Goal: Find contact information: Find contact information

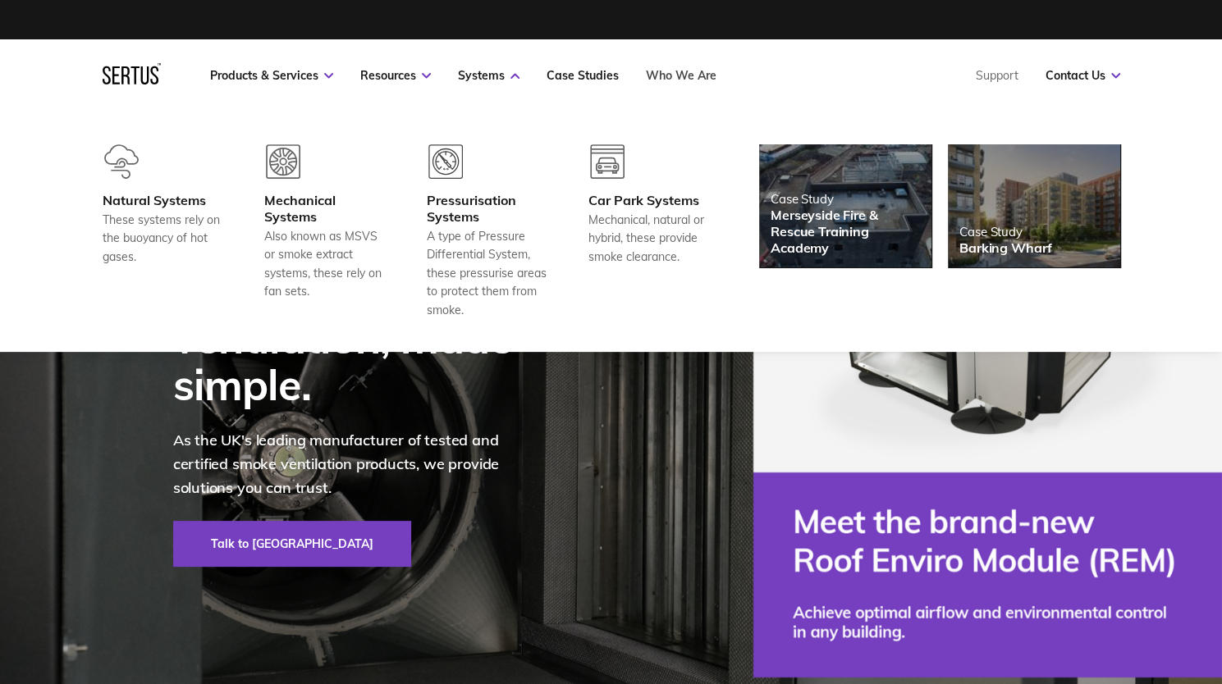
click at [673, 75] on link "Who We Are" at bounding box center [681, 75] width 71 height 15
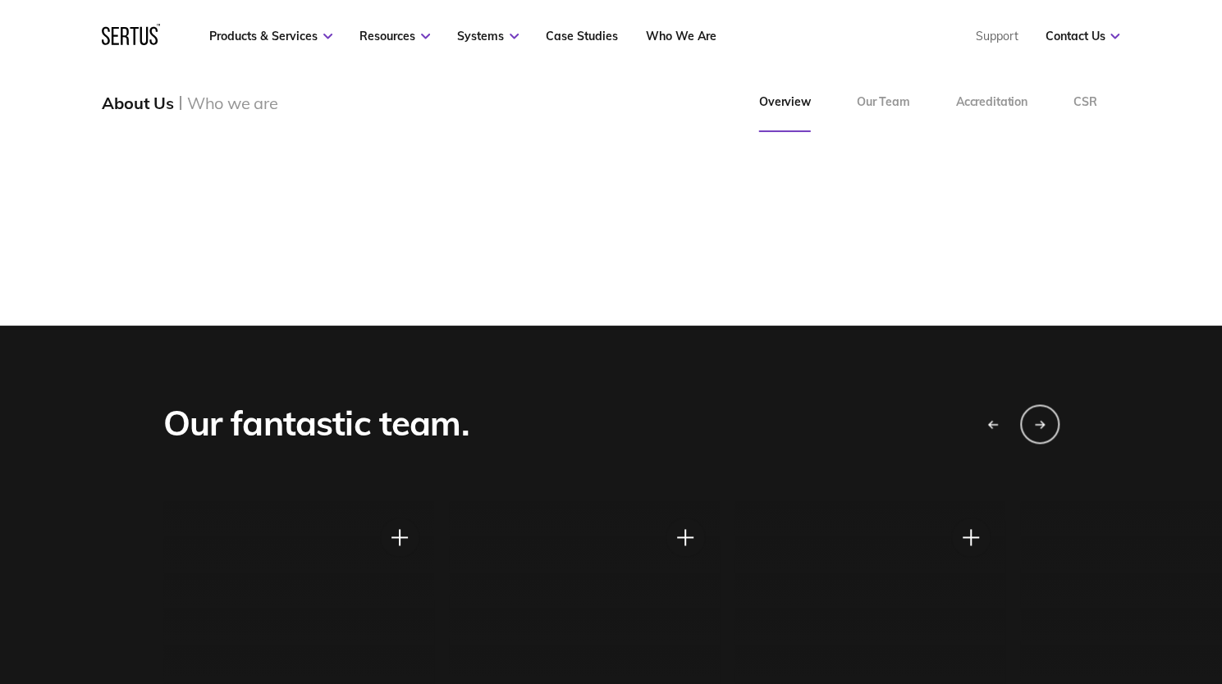
scroll to position [1149, 0]
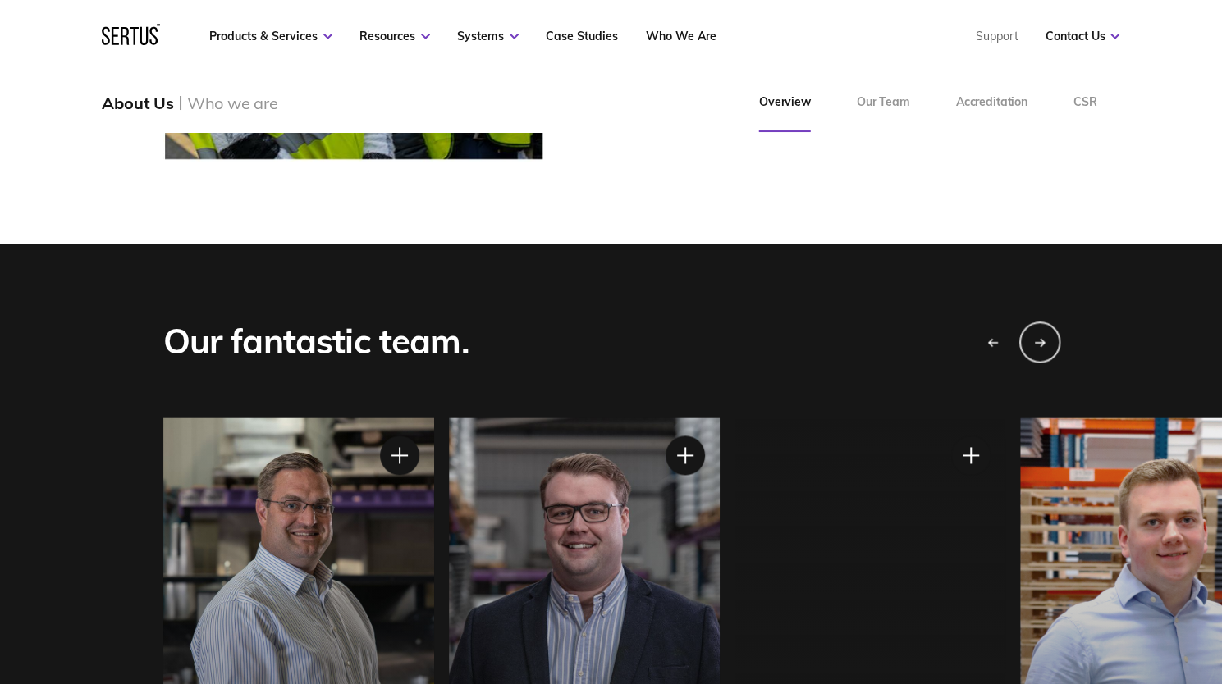
click at [1032, 336] on div "Next slide" at bounding box center [1038, 341] width 41 height 41
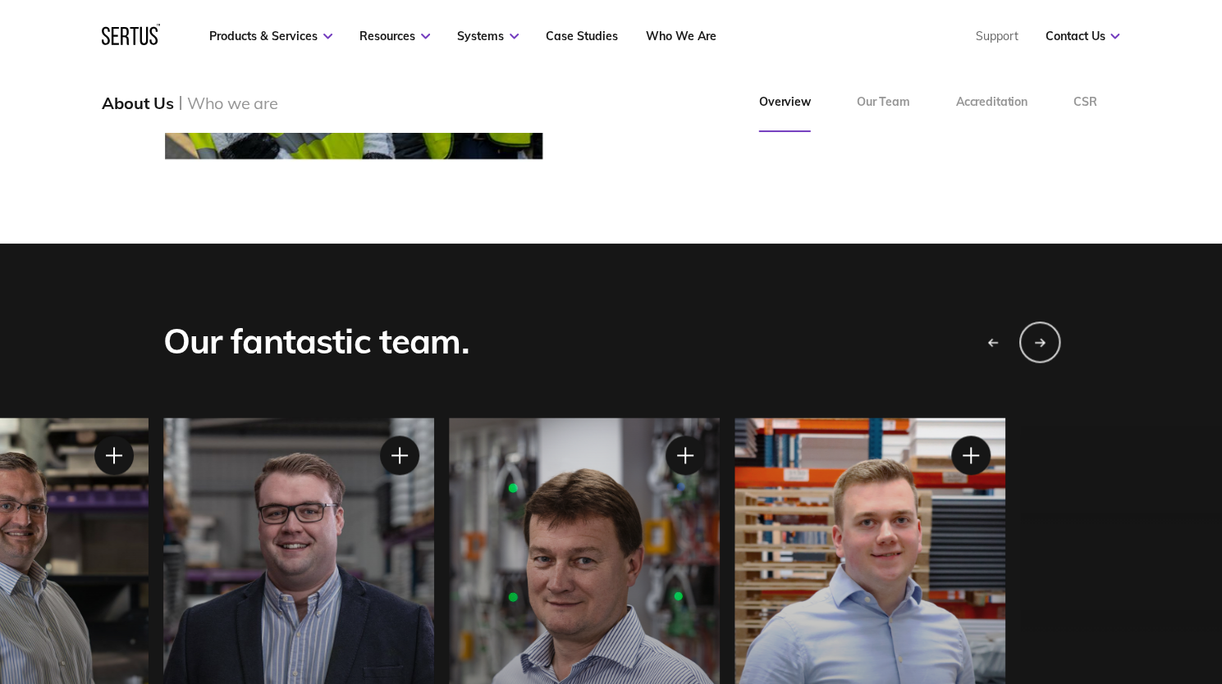
click at [1032, 336] on div "Next slide" at bounding box center [1038, 341] width 41 height 41
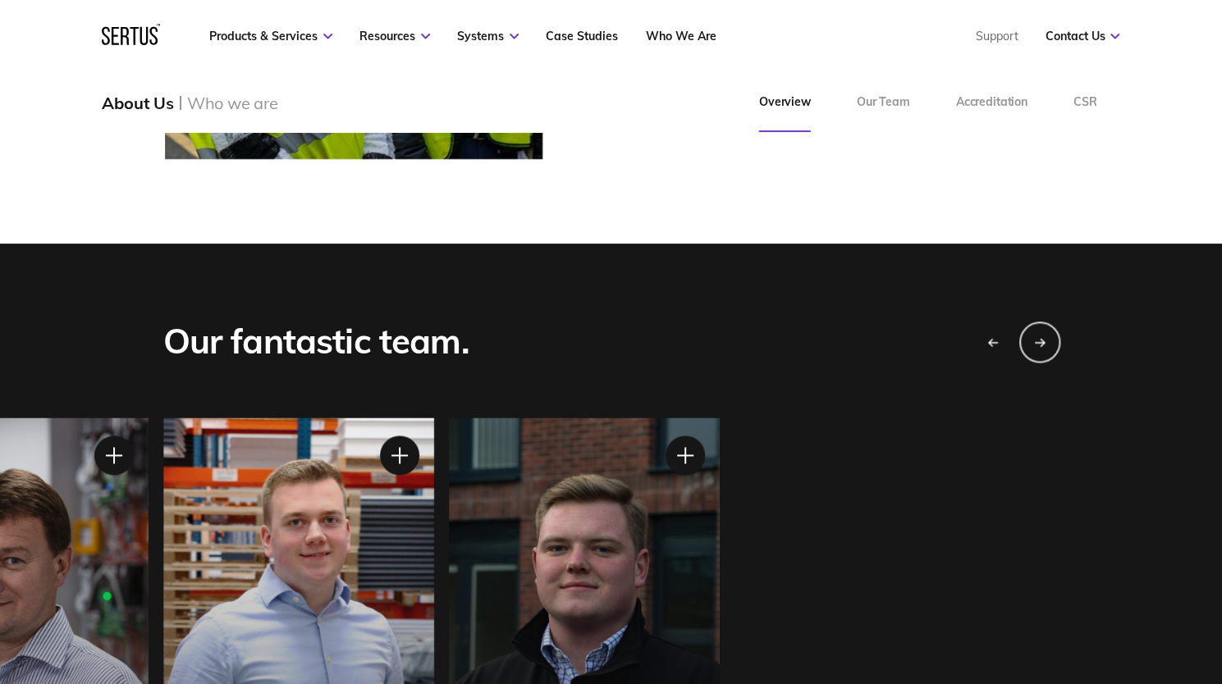
click at [1032, 336] on div "Next slide" at bounding box center [1038, 341] width 41 height 41
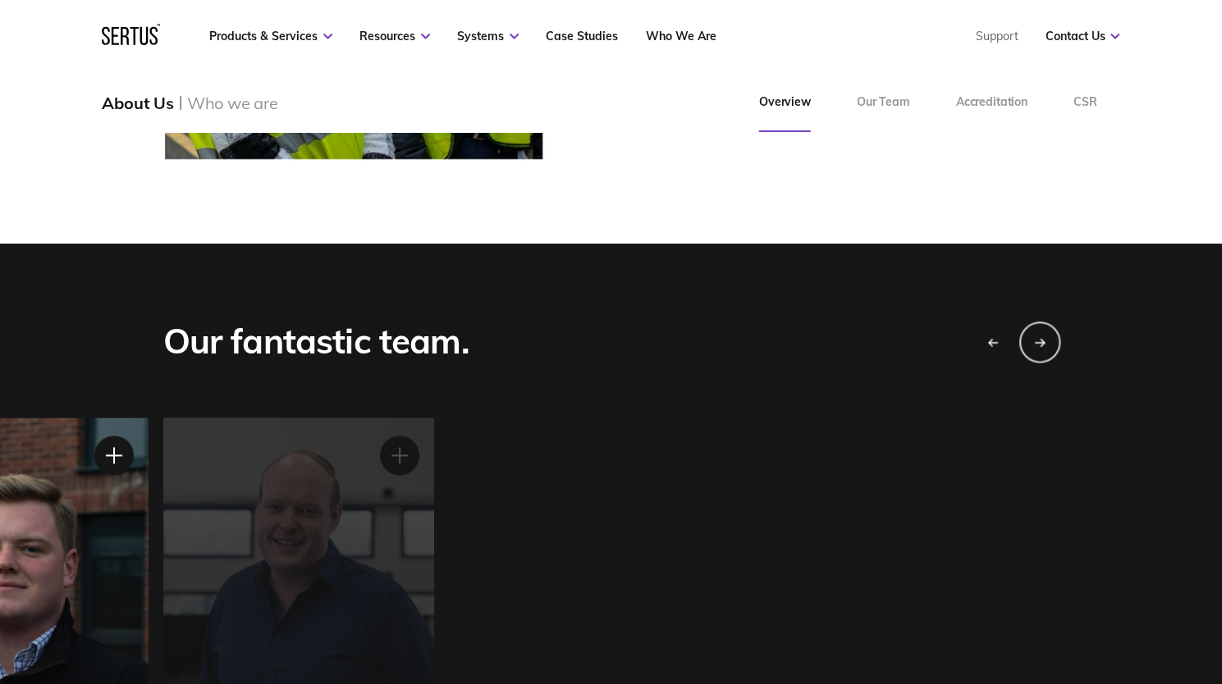
click at [1032, 336] on div "Next slide" at bounding box center [1038, 341] width 41 height 41
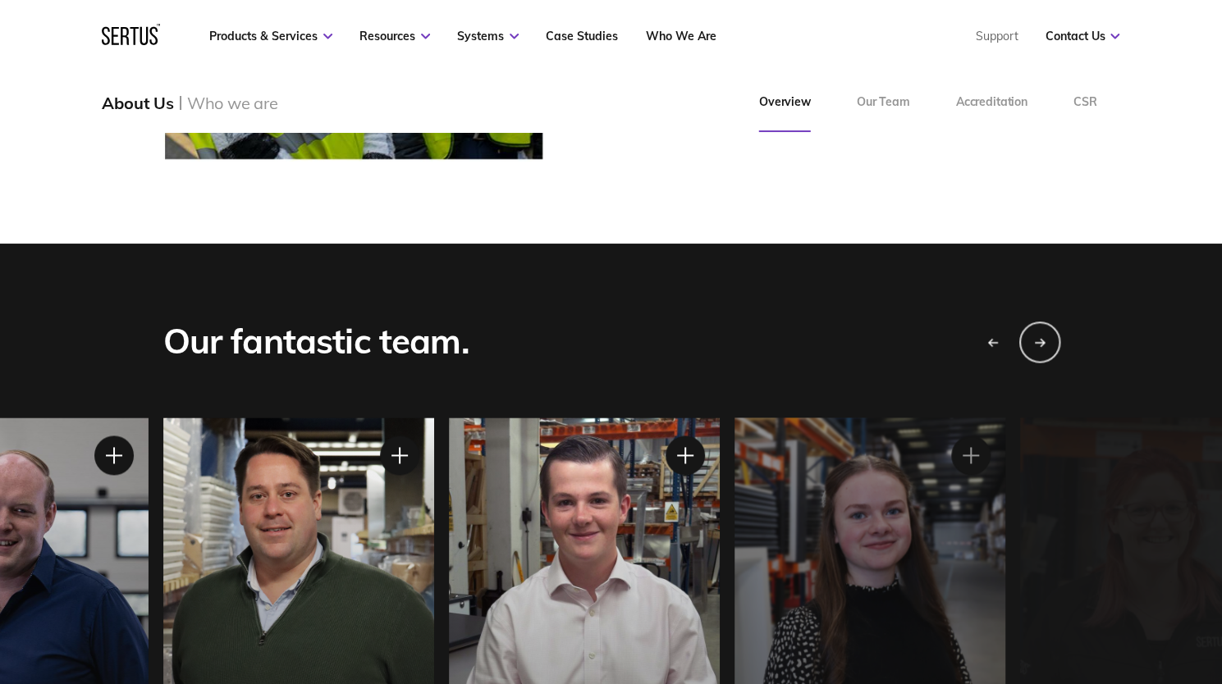
click at [1032, 336] on div "Next slide" at bounding box center [1038, 341] width 41 height 41
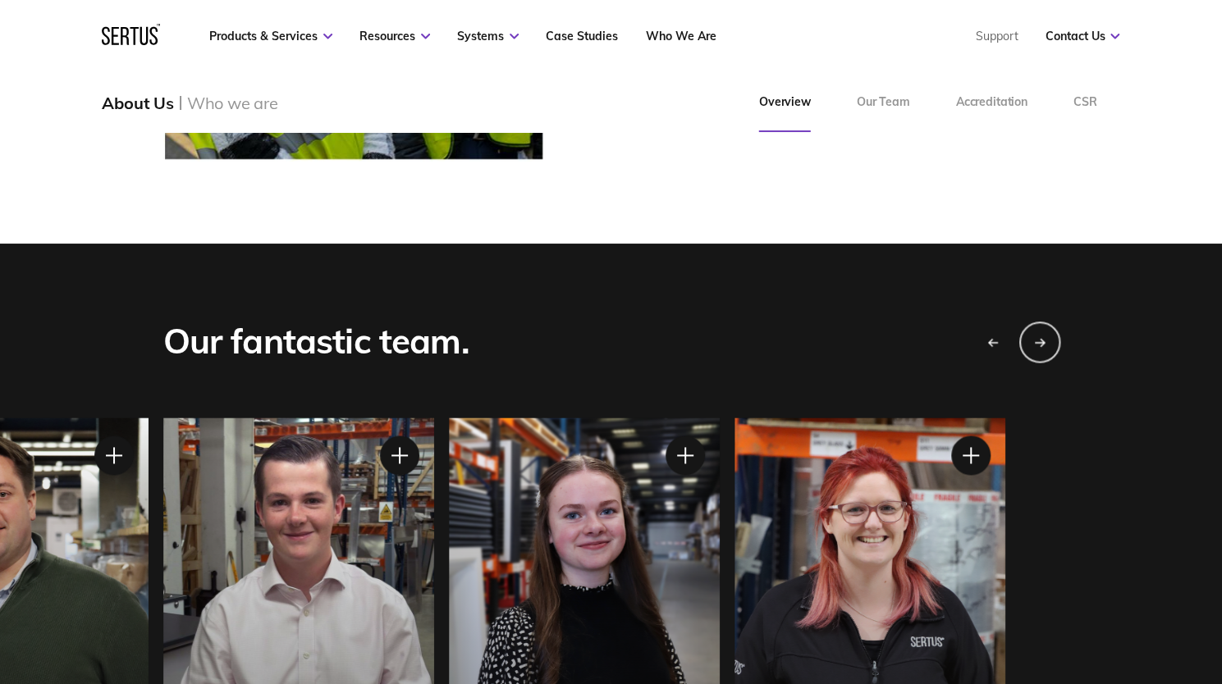
click at [1032, 336] on div "Next slide" at bounding box center [1038, 341] width 41 height 41
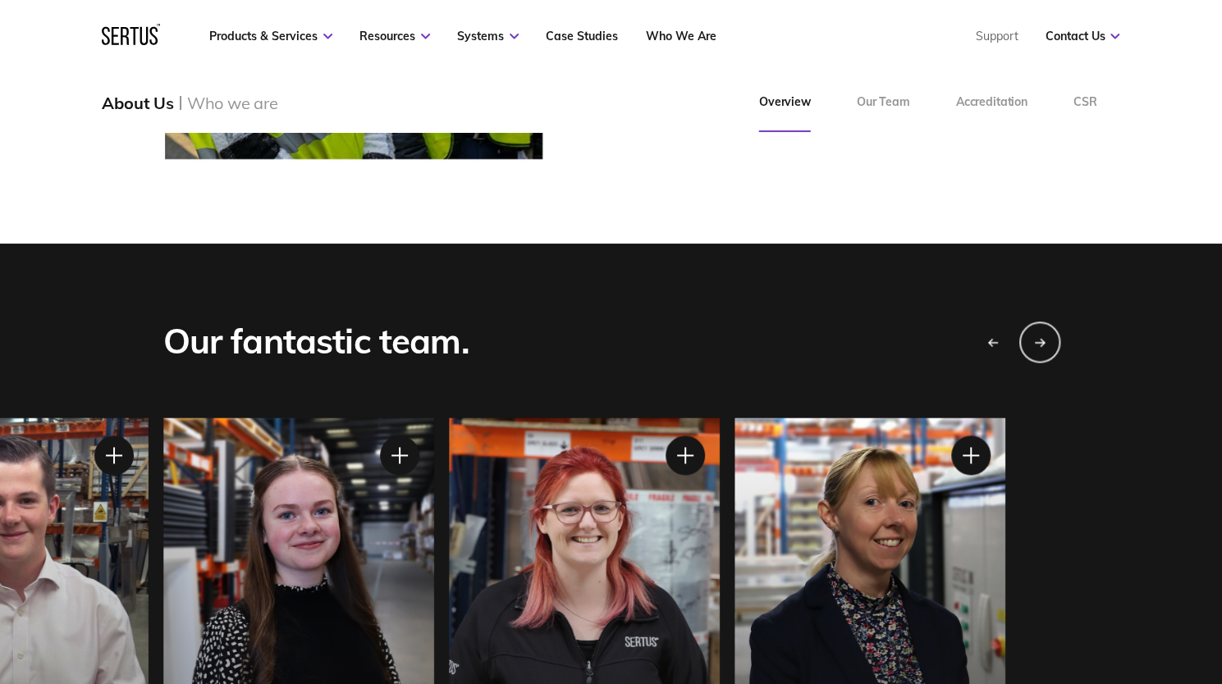
click at [1032, 336] on div "Next slide" at bounding box center [1038, 341] width 41 height 41
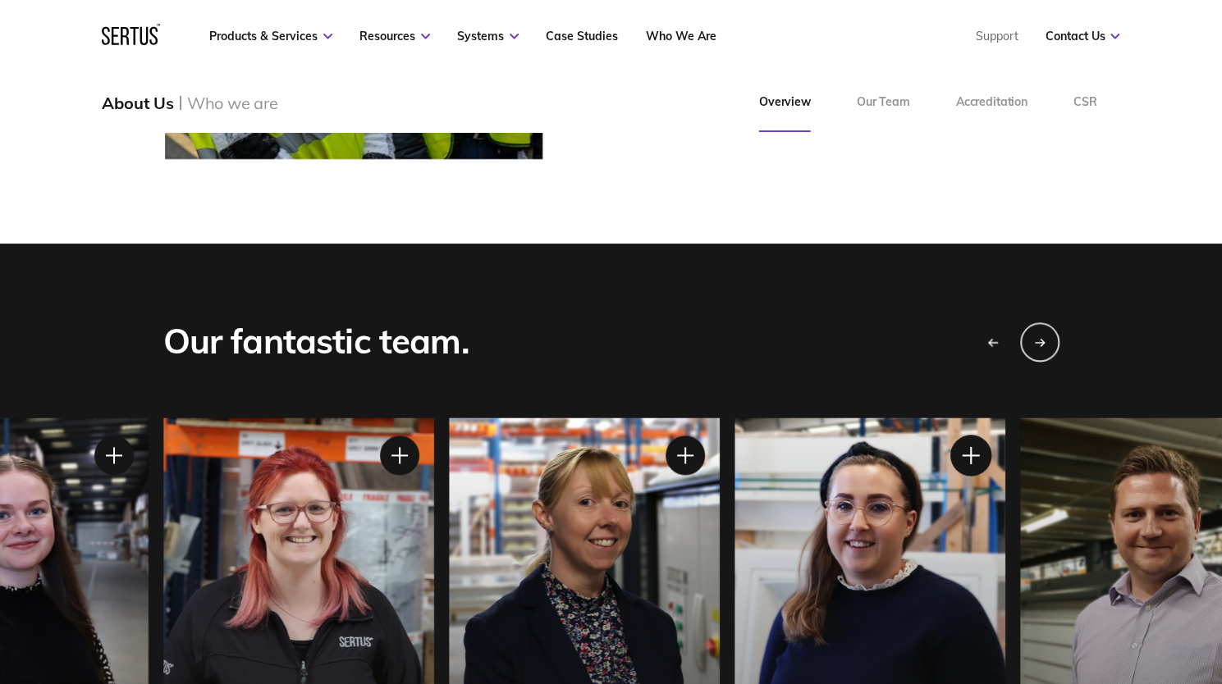
drag, startPoint x: 1003, startPoint y: 446, endPoint x: 959, endPoint y: 459, distance: 45.4
click at [998, 444] on div "[PERSON_NAME] Customer Service Executive" at bounding box center [869, 617] width 271 height 398
click at [958, 462] on div at bounding box center [969, 455] width 41 height 41
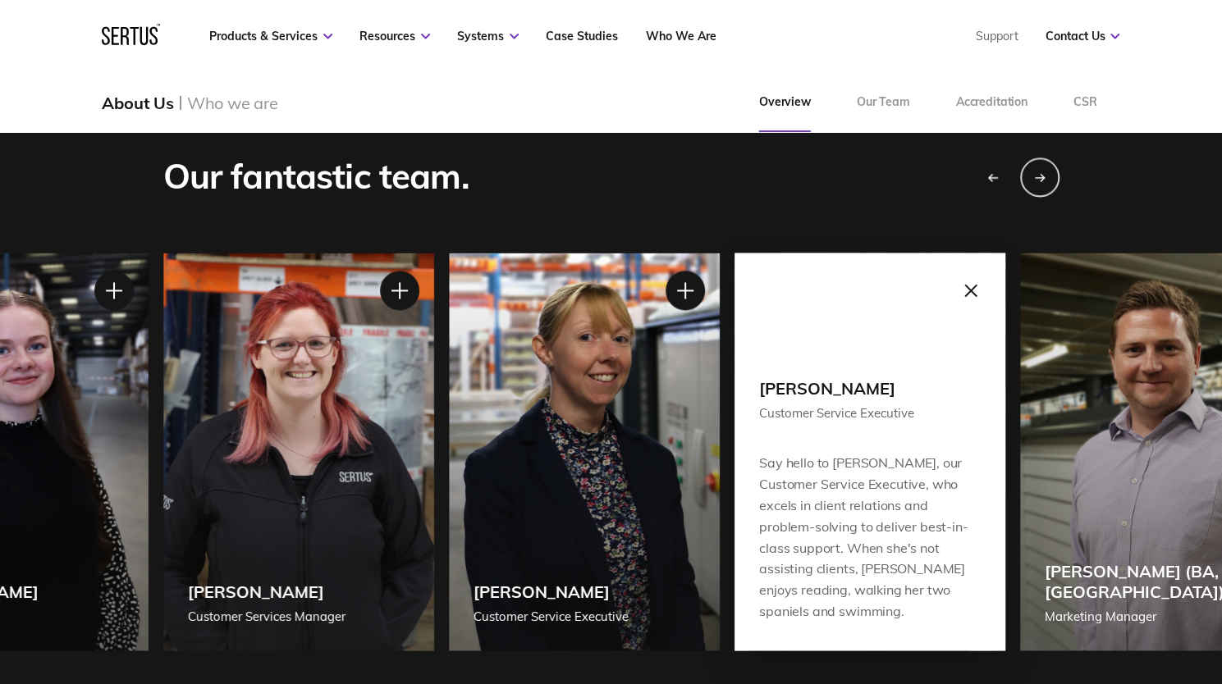
scroll to position [1395, 0]
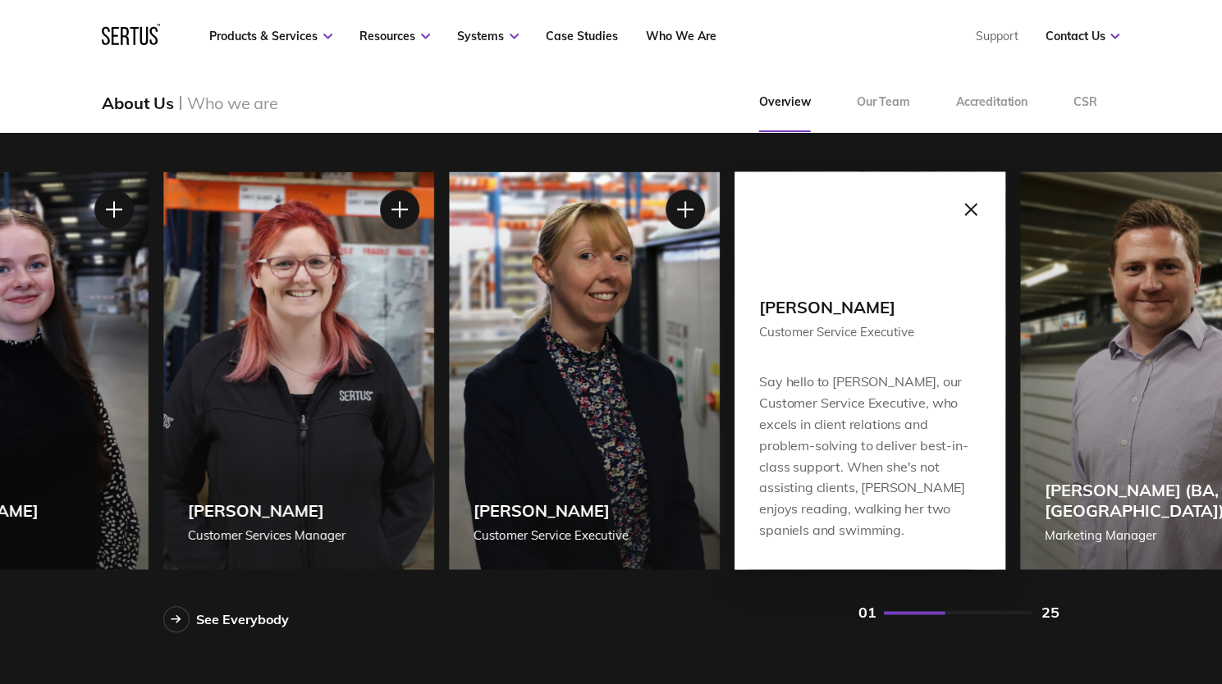
drag, startPoint x: 770, startPoint y: 414, endPoint x: 880, endPoint y: 521, distance: 153.8
click at [879, 516] on div "Say hello to [PERSON_NAME], our Customer Service Executive, who excels in clien…" at bounding box center [870, 456] width 222 height 168
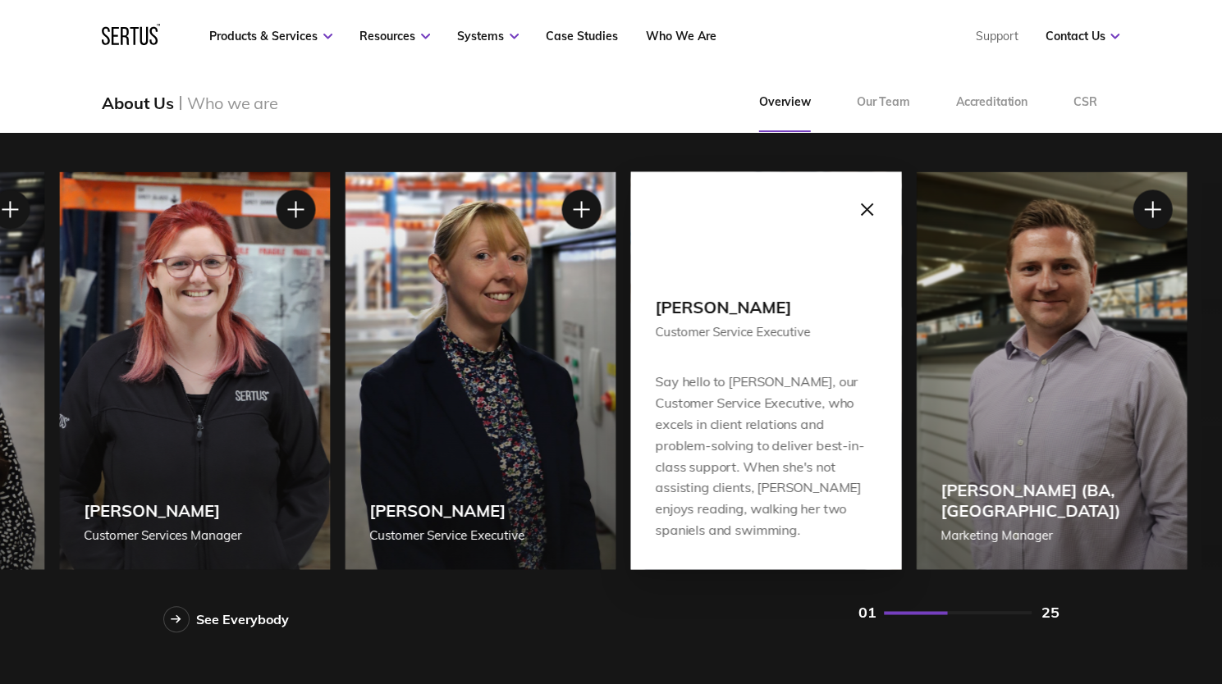
drag, startPoint x: 901, startPoint y: 490, endPoint x: 498, endPoint y: 492, distance: 402.9
click at [609, 492] on div "[PERSON_NAME] Managing Director [PERSON_NAME] Managing Director [PERSON_NAME], …" at bounding box center [611, 370] width 896 height 398
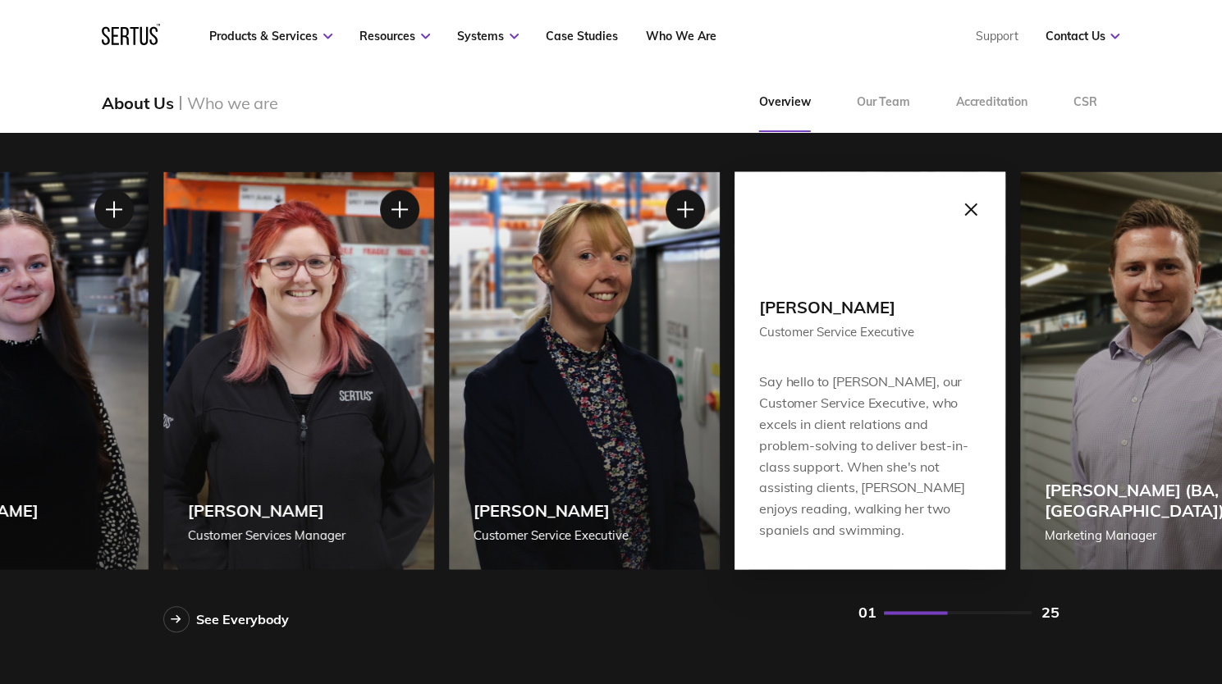
drag, startPoint x: 727, startPoint y: 476, endPoint x: 432, endPoint y: 476, distance: 295.4
click at [759, 476] on div "Say hello to [PERSON_NAME], our Customer Service Executive, who excels in clien…" at bounding box center [870, 456] width 222 height 168
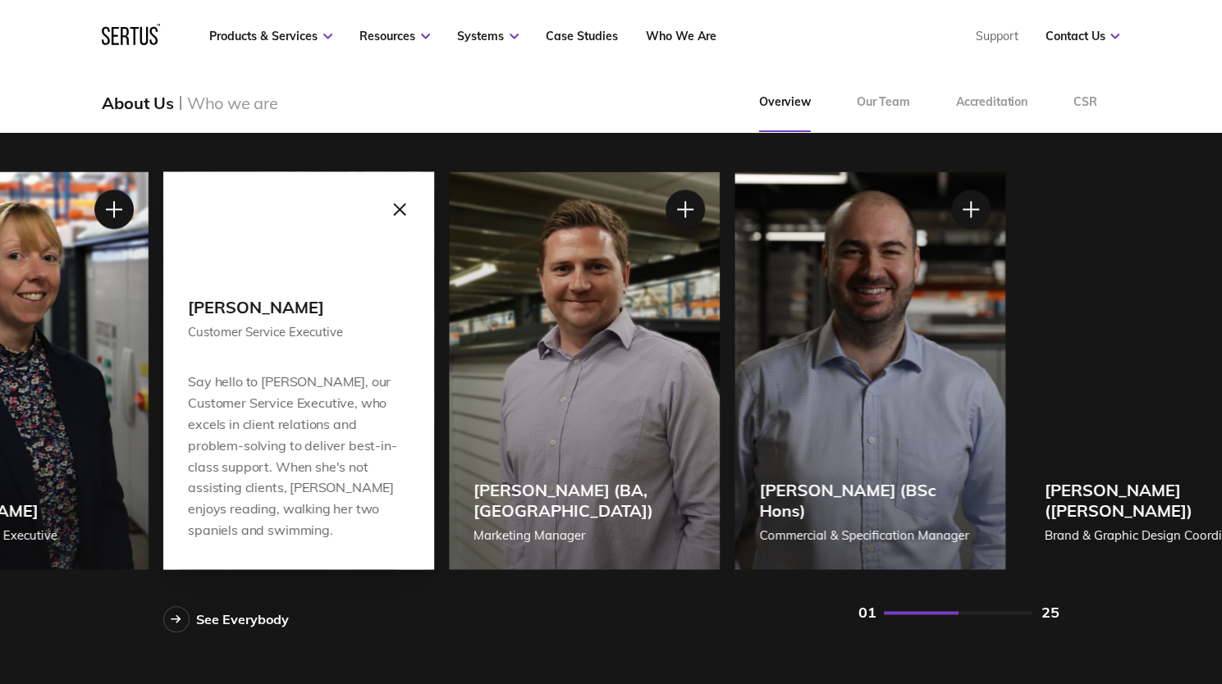
drag, startPoint x: 678, startPoint y: 469, endPoint x: 362, endPoint y: 469, distance: 315.9
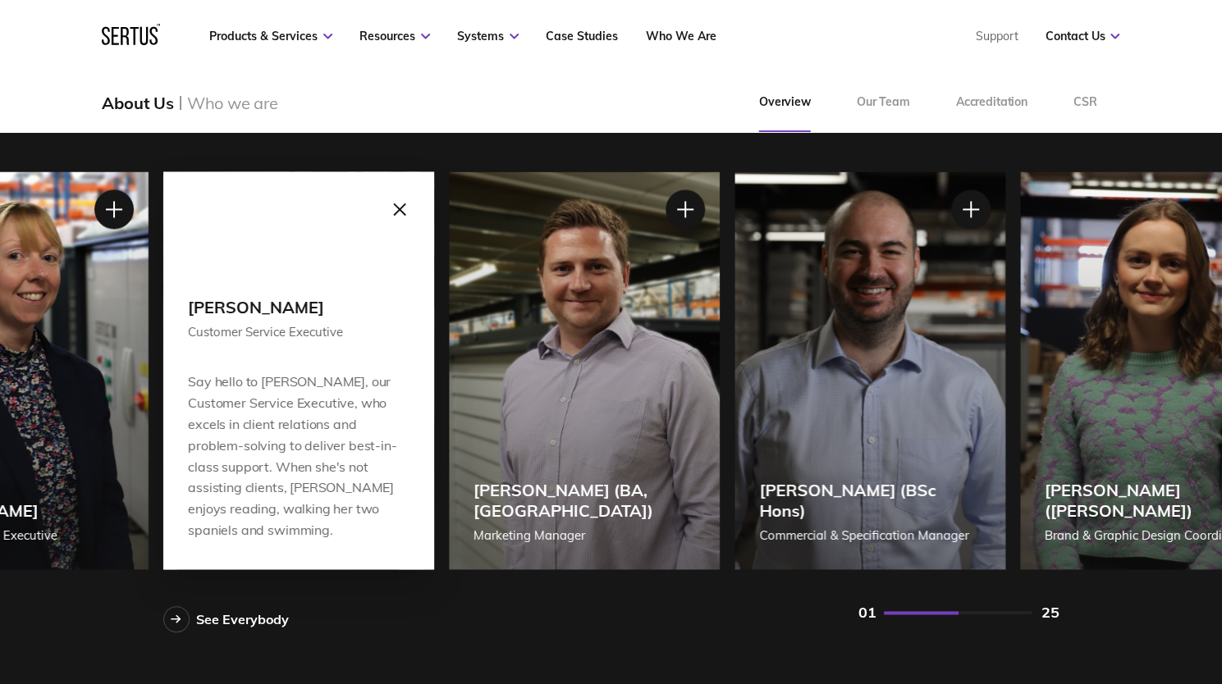
click at [734, 469] on div "[PERSON_NAME] (BSc Hons) Commercial & Specification Manager" at bounding box center [869, 370] width 271 height 398
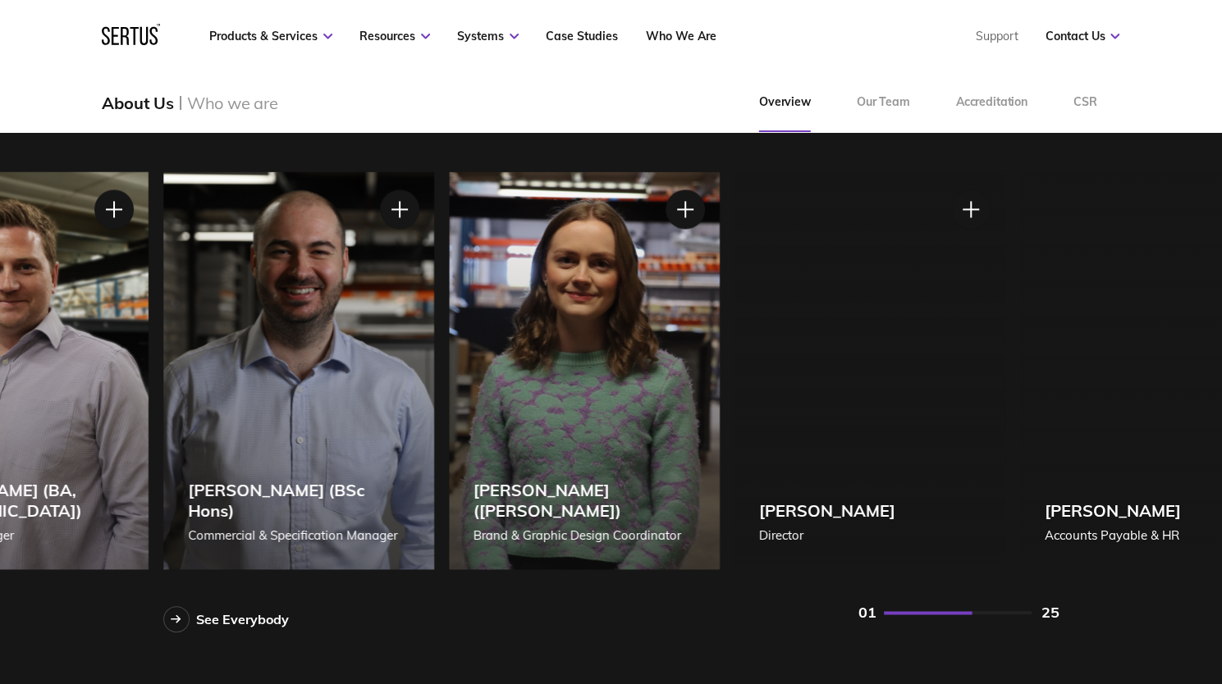
drag, startPoint x: 446, startPoint y: 459, endPoint x: 112, endPoint y: 459, distance: 334.8
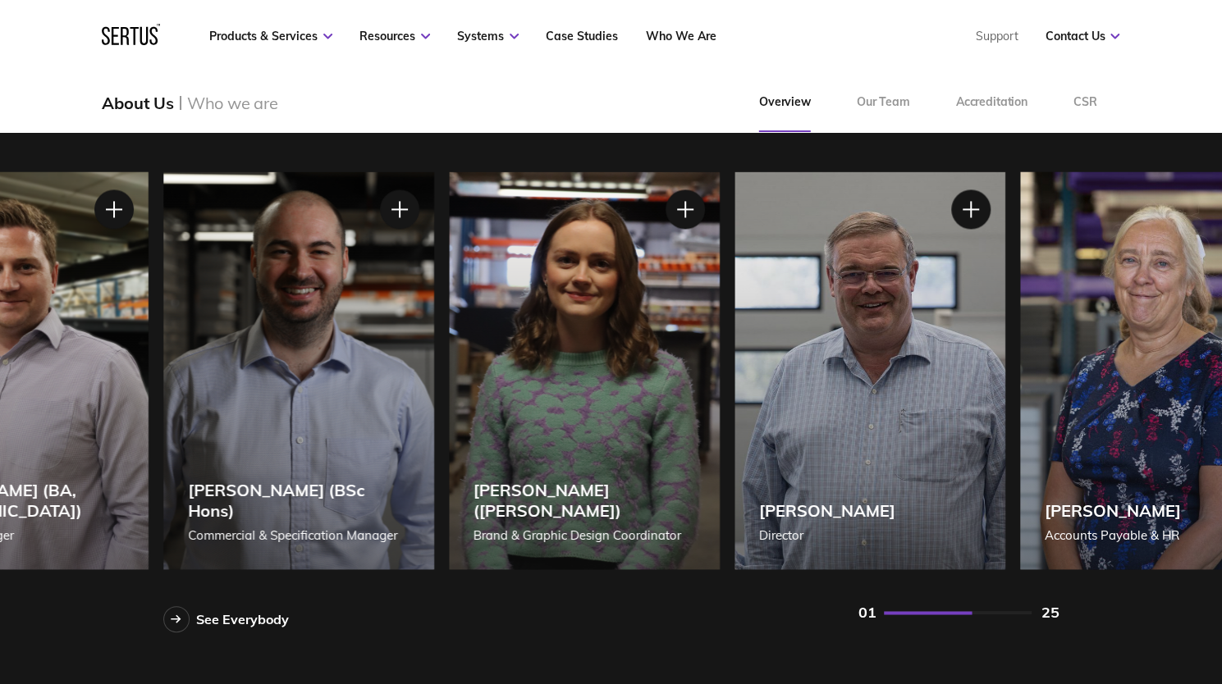
click at [734, 459] on div "[PERSON_NAME] Director" at bounding box center [869, 370] width 271 height 398
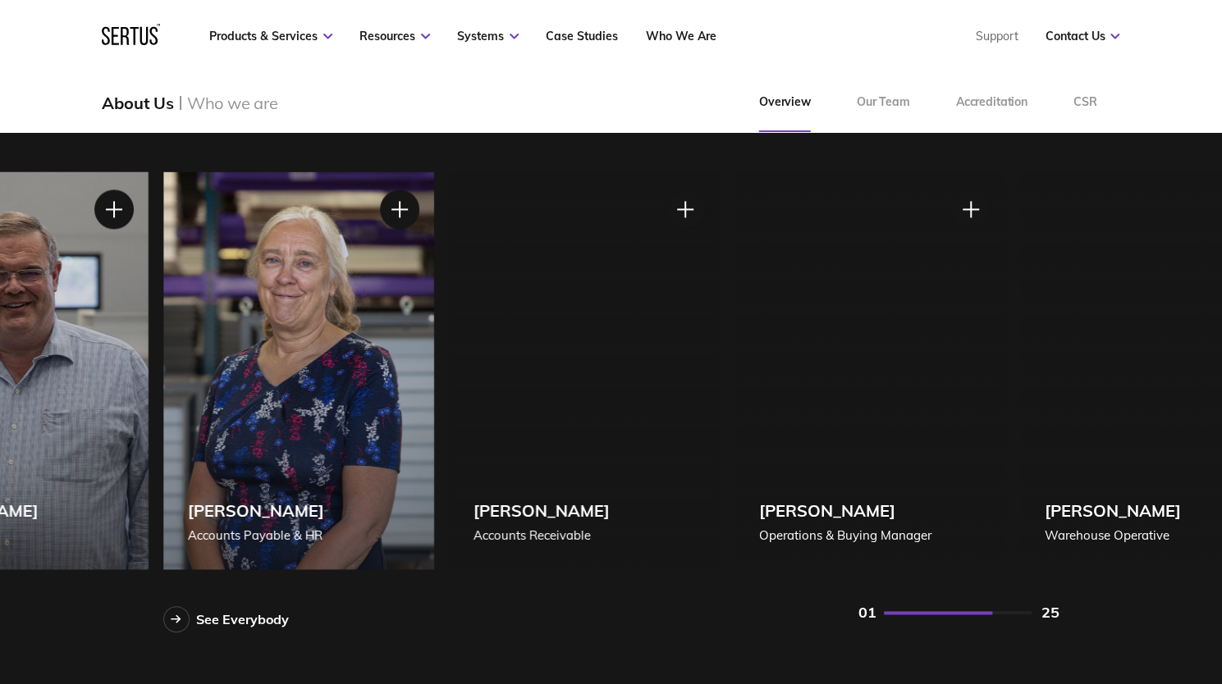
click at [734, 452] on div "[PERSON_NAME] Operations & Buying Manager" at bounding box center [869, 370] width 271 height 398
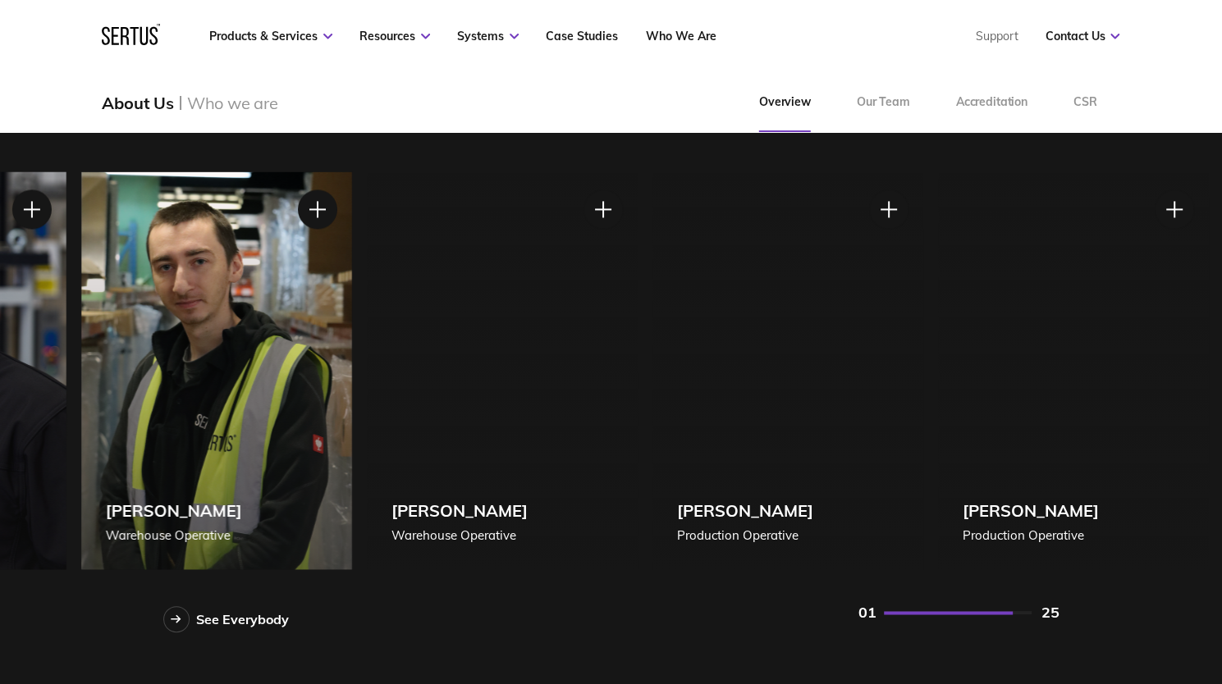
drag, startPoint x: 952, startPoint y: 388, endPoint x: 17, endPoint y: 383, distance: 934.6
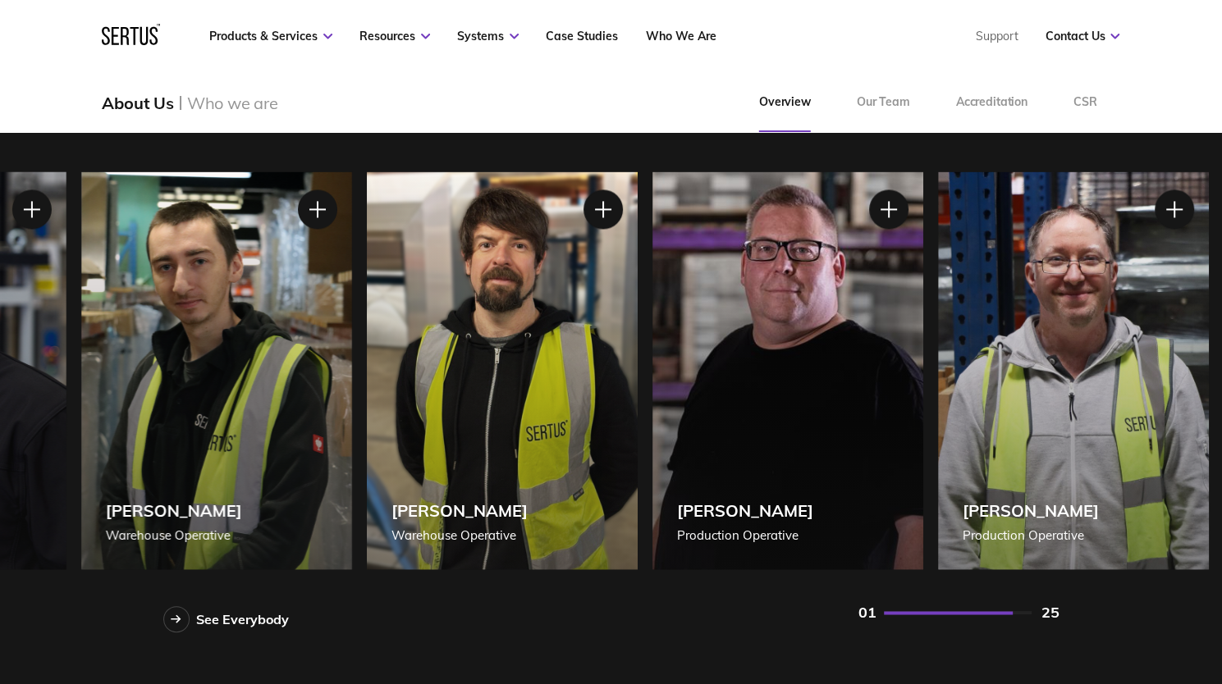
click at [651, 391] on div "[PERSON_NAME] Production Operative" at bounding box center [786, 370] width 271 height 398
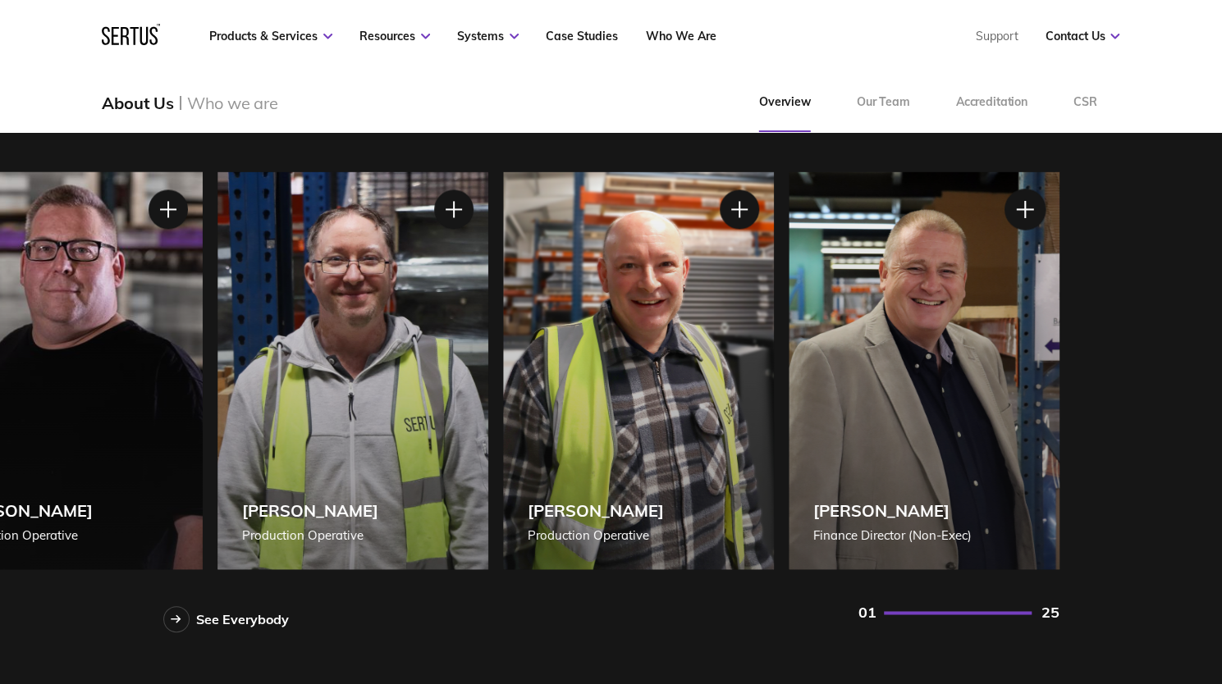
click at [1021, 194] on div at bounding box center [1023, 209] width 41 height 41
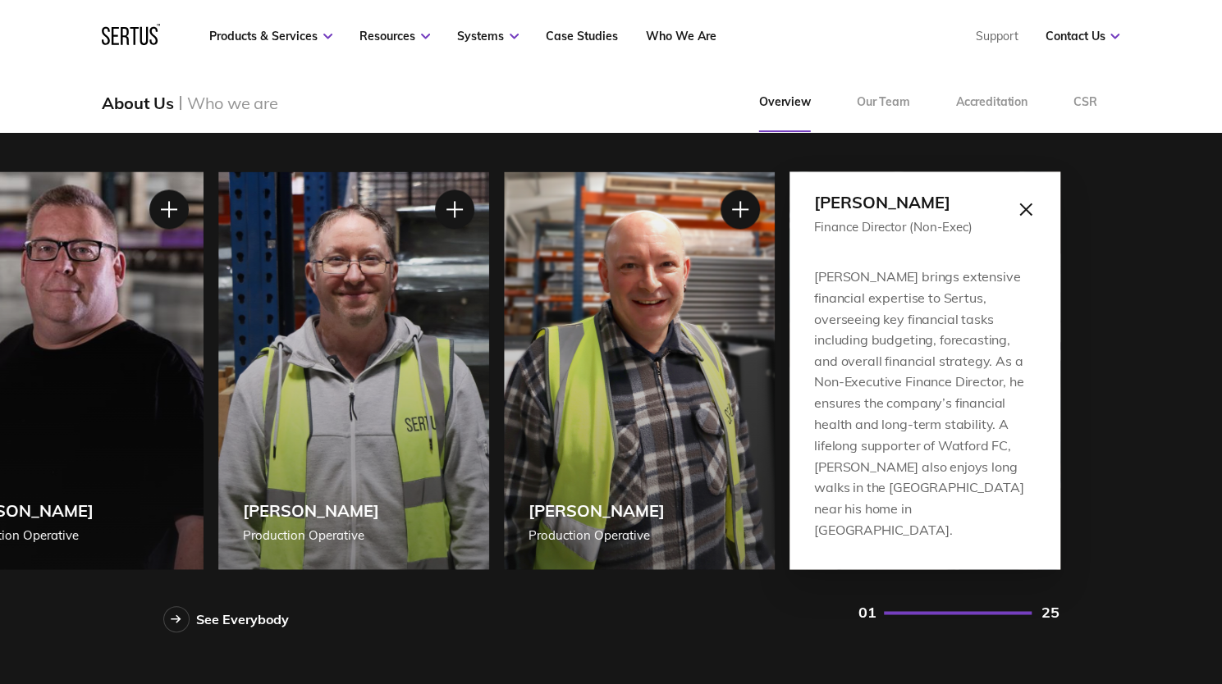
drag, startPoint x: 826, startPoint y: 317, endPoint x: 847, endPoint y: 340, distance: 30.8
click at [847, 340] on div "[PERSON_NAME] brings extensive financial expertise to Sertus, overseeing key fi…" at bounding box center [925, 403] width 222 height 273
drag, startPoint x: 889, startPoint y: 315, endPoint x: 886, endPoint y: 374, distance: 59.2
click at [886, 374] on div "[PERSON_NAME] brings extensive financial expertise to Sertus, overseeing key fi…" at bounding box center [925, 403] width 222 height 273
drag, startPoint x: 879, startPoint y: 339, endPoint x: 868, endPoint y: 460, distance: 121.9
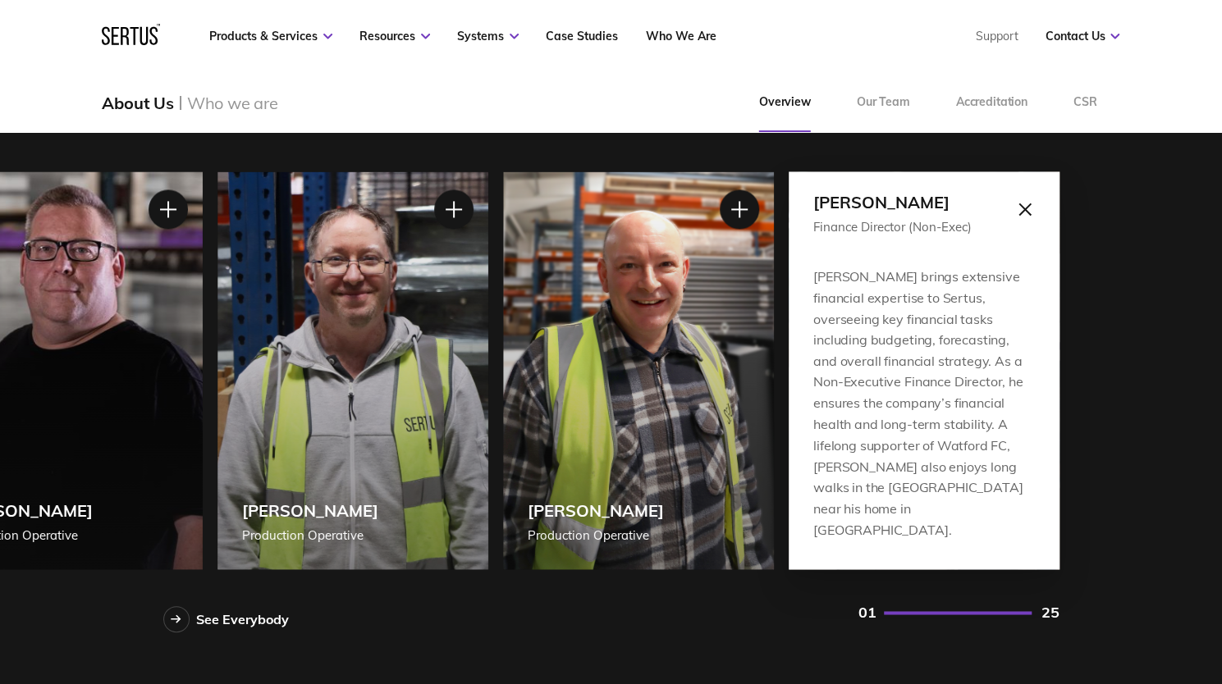
click at [868, 458] on div "[PERSON_NAME] brings extensive financial expertise to Sertus, overseeing key fi…" at bounding box center [924, 403] width 222 height 273
click at [868, 462] on div "[PERSON_NAME] brings extensive financial expertise to Sertus, overseeing key fi…" at bounding box center [924, 403] width 222 height 273
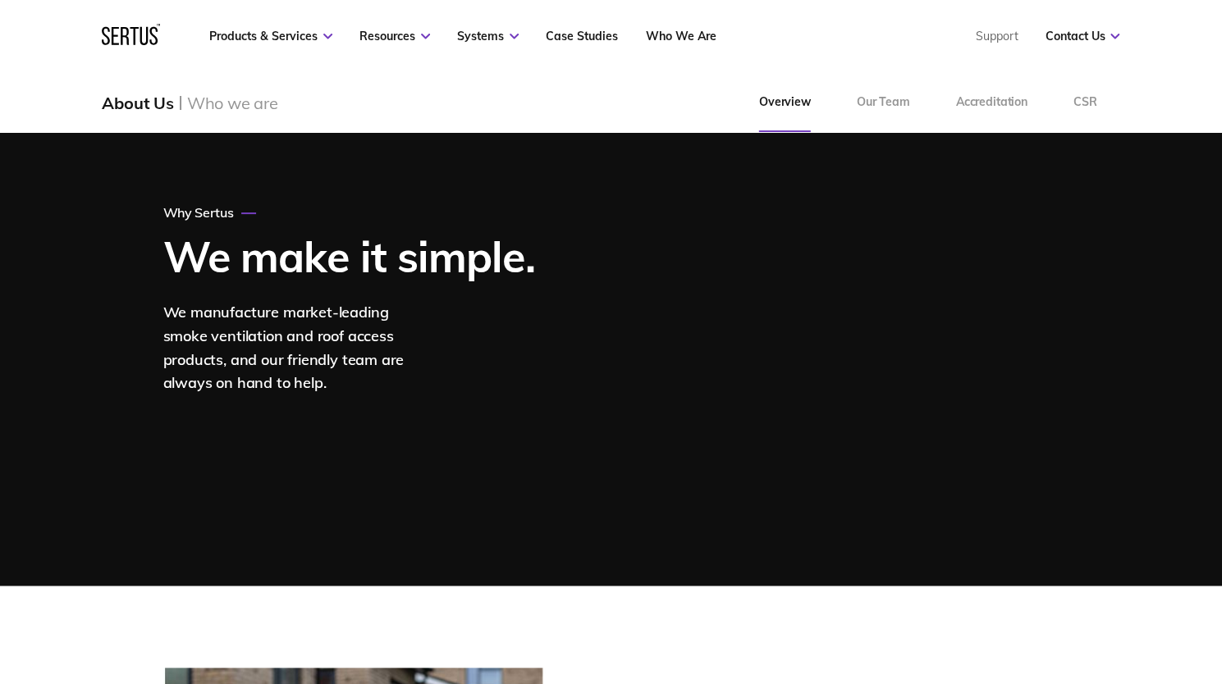
scroll to position [82, 0]
